Goal: Information Seeking & Learning: Learn about a topic

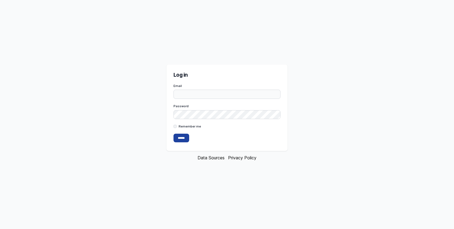
type input "**********"
click at [183, 141] on input "******" at bounding box center [182, 138] width 16 height 9
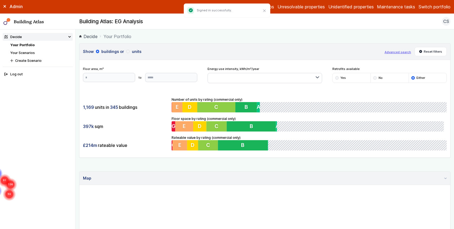
click at [433, 4] on button "Switch portfolio" at bounding box center [435, 7] width 32 height 6
click at [0, 0] on button "[PERSON_NAME]-Waypoint" at bounding box center [0, 0] width 0 height 0
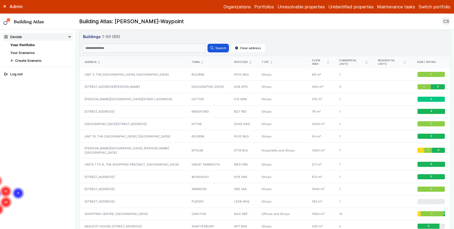
scroll to position [255, 0]
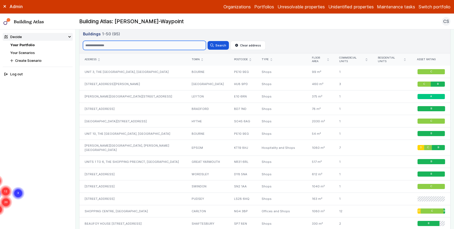
click at [113, 41] on input "Search" at bounding box center [144, 45] width 123 height 9
type input "*****"
click at [208, 41] on button "Search" at bounding box center [218, 45] width 21 height 9
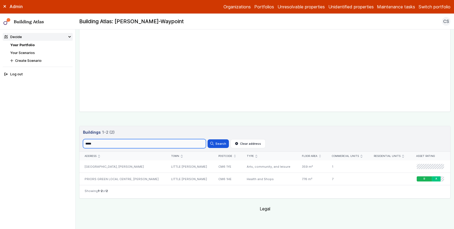
scroll to position [155, 0]
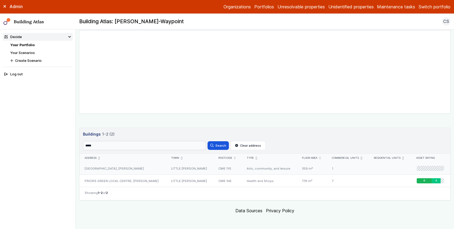
click at [178, 169] on div "LITTLE [PERSON_NAME]" at bounding box center [190, 168] width 48 height 12
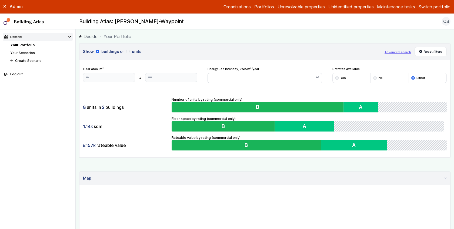
scroll to position [155, 0]
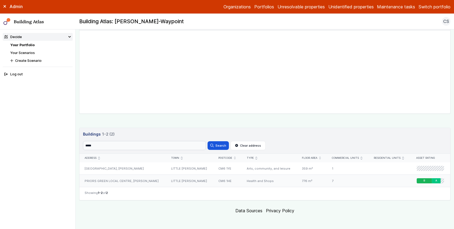
click at [241, 180] on div "CM6 1HE" at bounding box center [227, 181] width 28 height 12
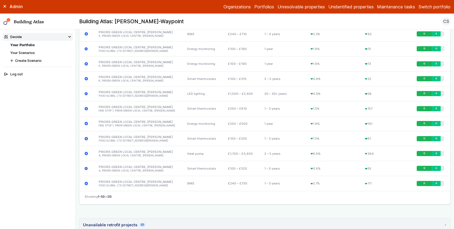
scroll to position [728, 0]
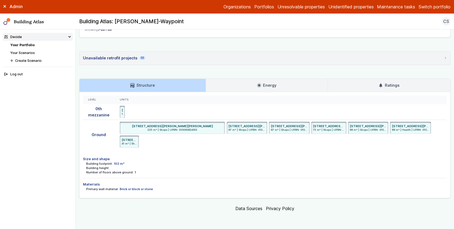
click at [280, 86] on link "Energy" at bounding box center [266, 85] width 121 height 13
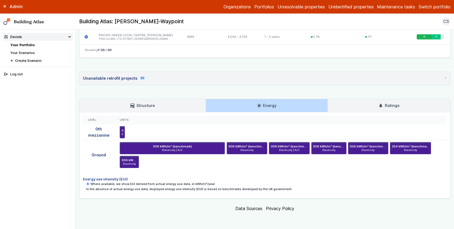
click at [362, 107] on link "Ratings" at bounding box center [389, 105] width 122 height 13
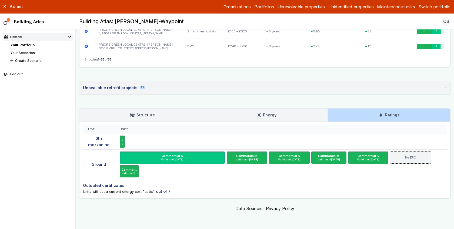
click at [155, 118] on link "Structure" at bounding box center [142, 115] width 126 height 13
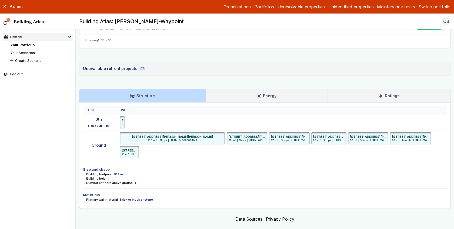
scroll to position [728, 0]
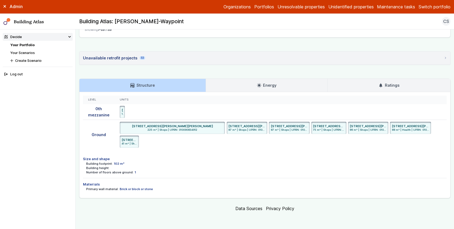
click at [298, 85] on link "Energy" at bounding box center [266, 85] width 121 height 13
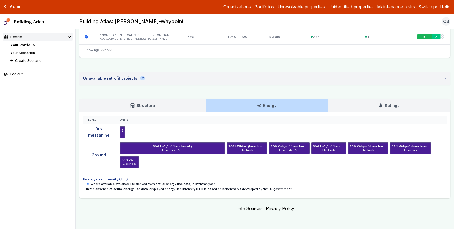
click at [188, 128] on ul "306 kWh/m² (benchmark) Electricity [STREET_ADDRESS][PERSON_NAME][PERSON_NAME] m…" at bounding box center [281, 132] width 322 height 12
click at [166, 76] on summary "Unavailable retrofit projects 32" at bounding box center [264, 78] width 371 height 13
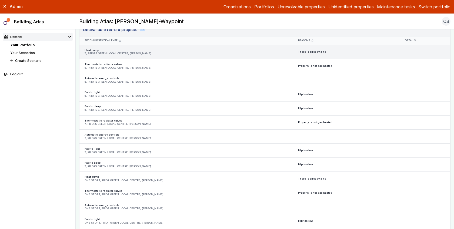
scroll to position [742, 0]
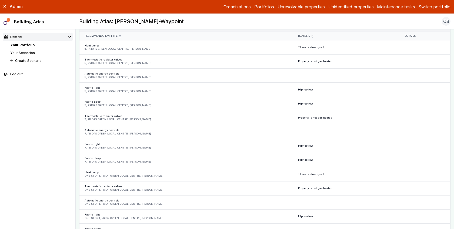
click at [313, 37] on icon "submit" at bounding box center [312, 36] width 1 height 2
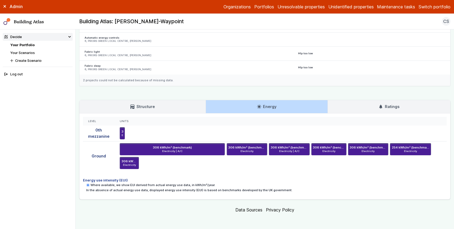
scroll to position [1147, 0]
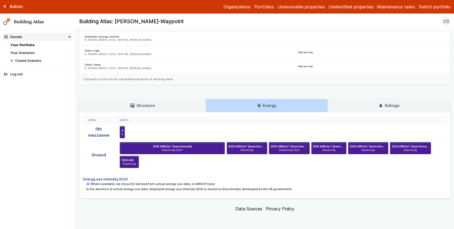
click at [29, 51] on link "Your Scenarios" at bounding box center [22, 53] width 25 height 4
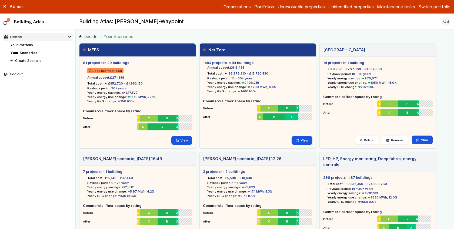
click at [234, 62] on h5 "1484 projects in 94 buildings" at bounding box center [257, 62] width 109 height 5
click at [306, 139] on link "View" at bounding box center [302, 140] width 21 height 9
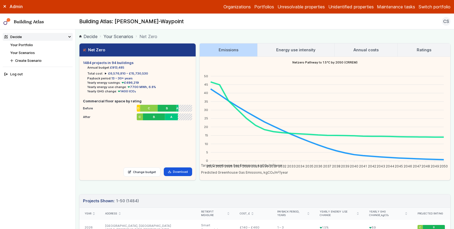
click at [123, 35] on link "Your Scenarios" at bounding box center [119, 36] width 30 height 6
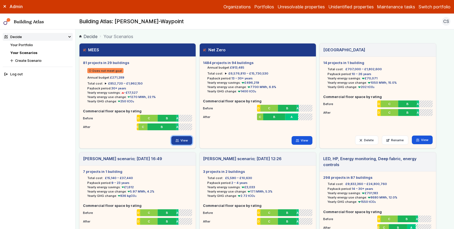
click at [181, 140] on link "View" at bounding box center [181, 140] width 21 height 9
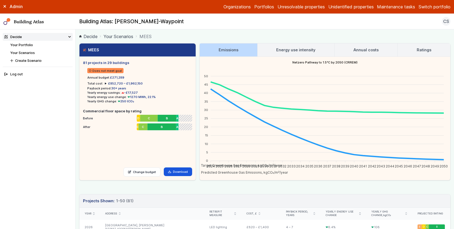
click at [421, 47] on h3 "Ratings" at bounding box center [424, 50] width 15 height 6
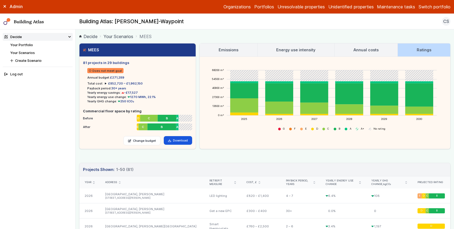
click at [76, 100] on main "Decide Your Scenarios MEES MEES 81 projects in 29 buildings Does not meet goal …" at bounding box center [265, 129] width 378 height 200
click at [78, 108] on main "Decide Your Scenarios MEES MEES 81 projects in 29 buildings Does not meet goal …" at bounding box center [265, 129] width 378 height 200
